Goal: Find specific fact: Find specific fact

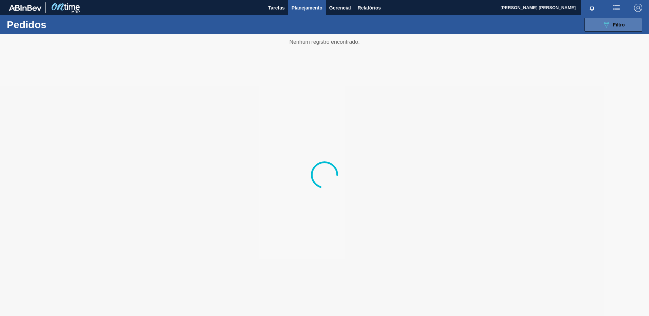
click at [608, 26] on icon "089F7B8B-B2A5-4AFE-B5C0-19BA573D28AC" at bounding box center [606, 25] width 8 height 8
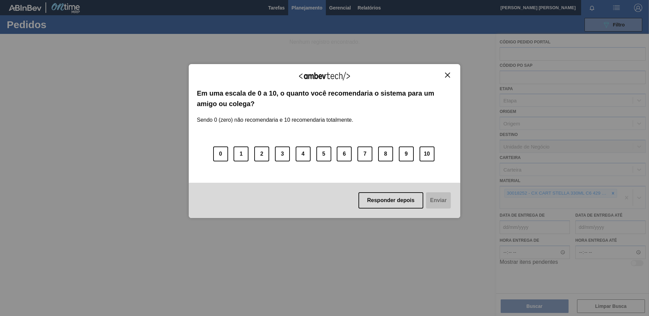
click at [403, 197] on button "Responder depois" at bounding box center [390, 200] width 65 height 16
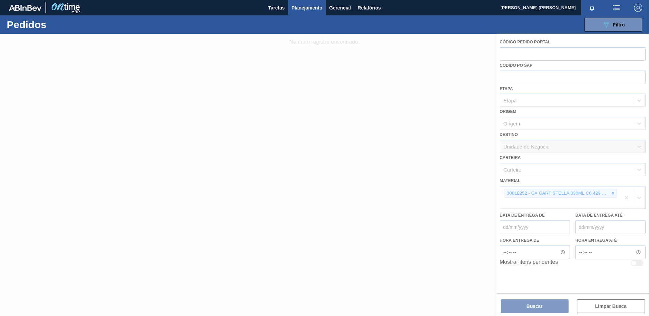
click at [621, 193] on div at bounding box center [324, 175] width 649 height 282
click at [626, 200] on div at bounding box center [324, 175] width 649 height 282
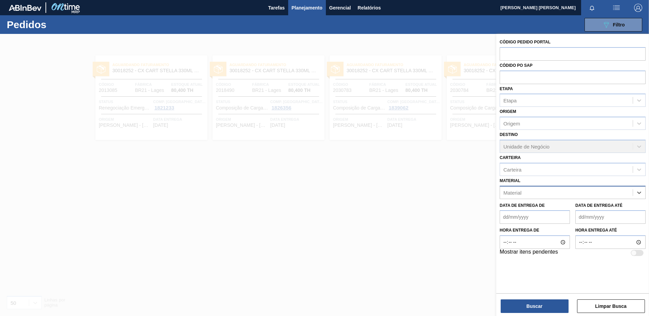
paste input "30003637"
type input "30003637"
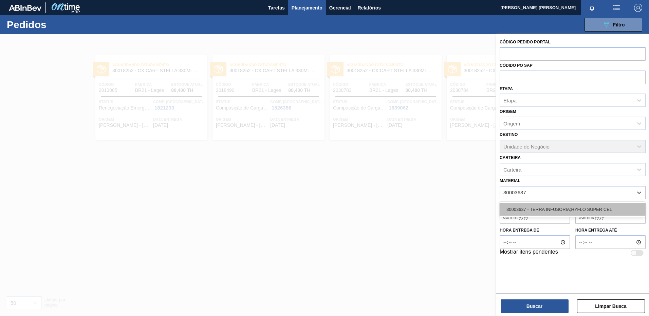
click at [557, 207] on div "30003637 - TERRA INFUSORIA;HYFLO SUPER CEL" at bounding box center [572, 209] width 146 height 13
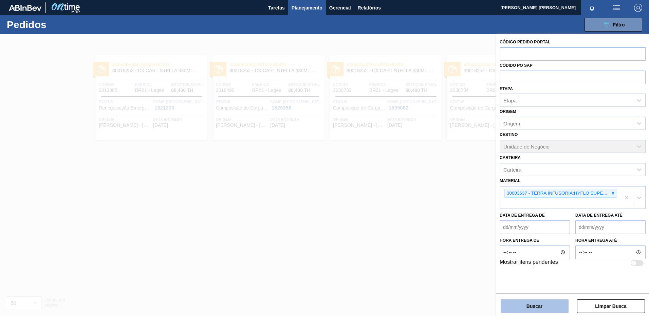
click at [533, 301] on button "Buscar" at bounding box center [534, 307] width 68 height 14
